Goal: Book appointment/travel/reservation

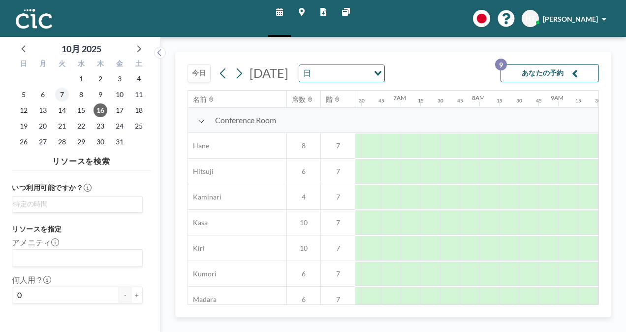
scroll to position [0, 610]
click at [123, 96] on span "10" at bounding box center [120, 95] width 14 height 14
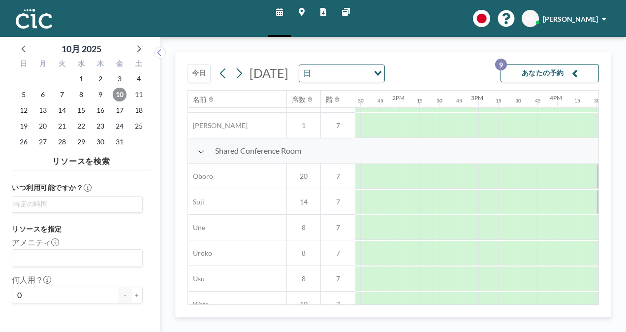
scroll to position [728, 1058]
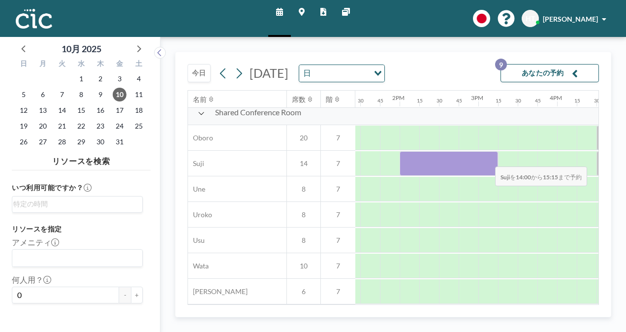
drag, startPoint x: 410, startPoint y: 161, endPoint x: 487, endPoint y: 159, distance: 77.8
click at [487, 159] on div at bounding box center [449, 163] width 98 height 25
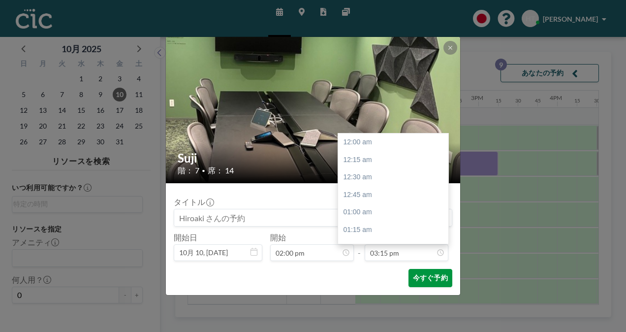
scroll to position [1069, 0]
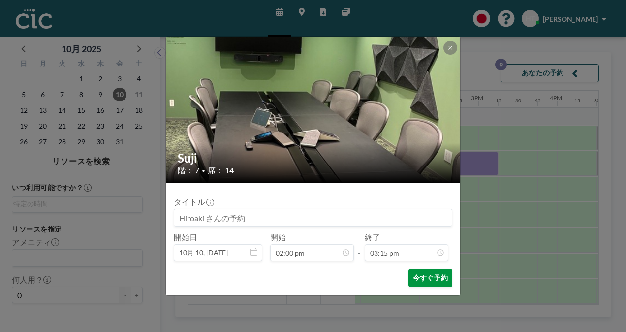
click at [439, 278] on button "今すぐ予約" at bounding box center [431, 278] width 44 height 18
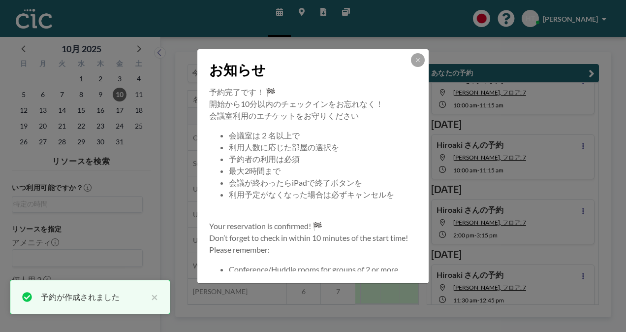
scroll to position [121, 0]
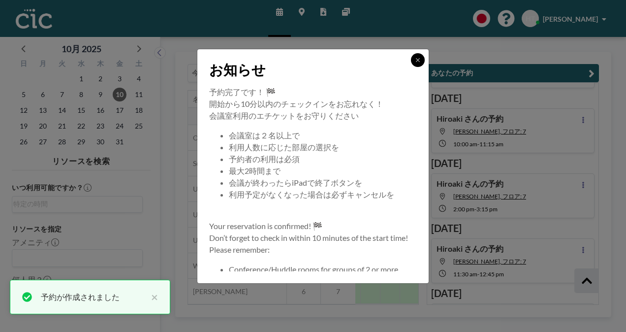
click at [417, 61] on icon at bounding box center [417, 59] width 3 height 3
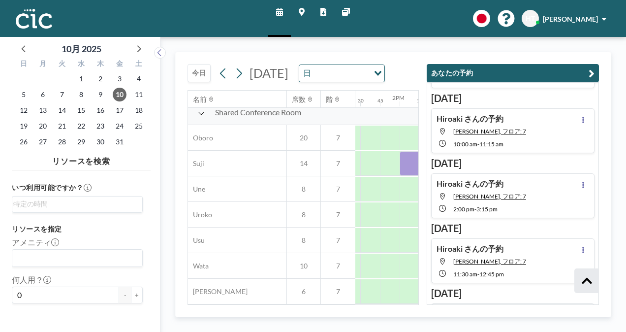
click at [531, 68] on button "あなたの予約" at bounding box center [513, 73] width 172 height 18
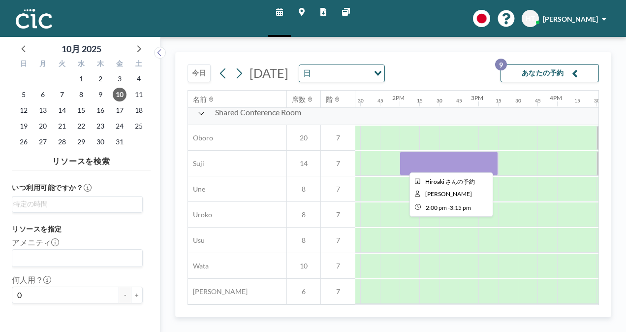
click at [418, 160] on div at bounding box center [449, 163] width 98 height 25
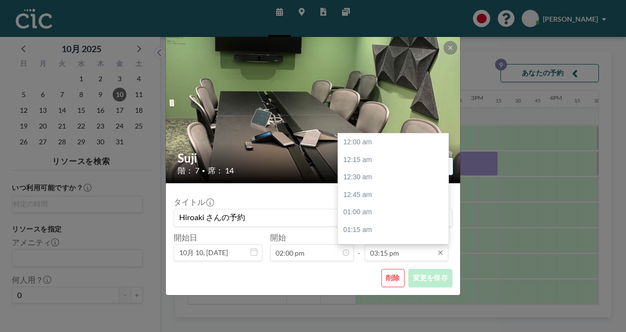
scroll to position [1069, 0]
click at [364, 157] on div "03:30 pm" at bounding box center [395, 160] width 115 height 18
type input "03:30 pm"
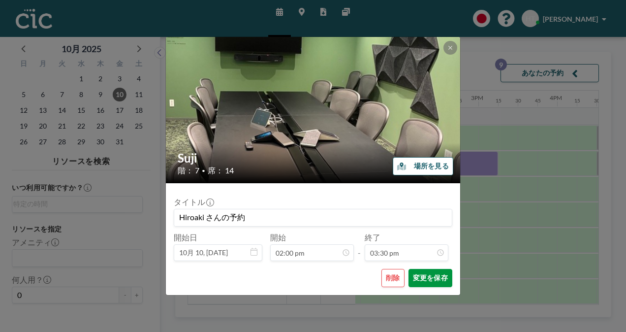
click at [445, 283] on button "変更を保存" at bounding box center [431, 278] width 44 height 18
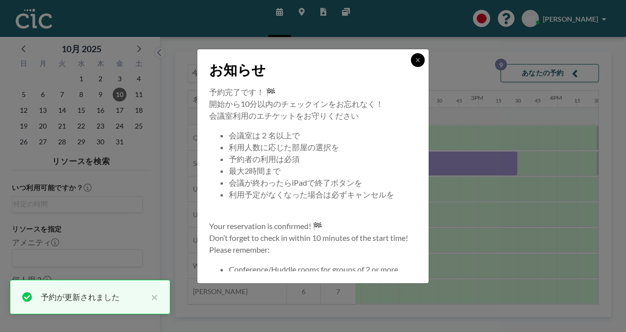
click at [415, 61] on icon at bounding box center [418, 60] width 6 height 6
